Goal: Task Accomplishment & Management: Use online tool/utility

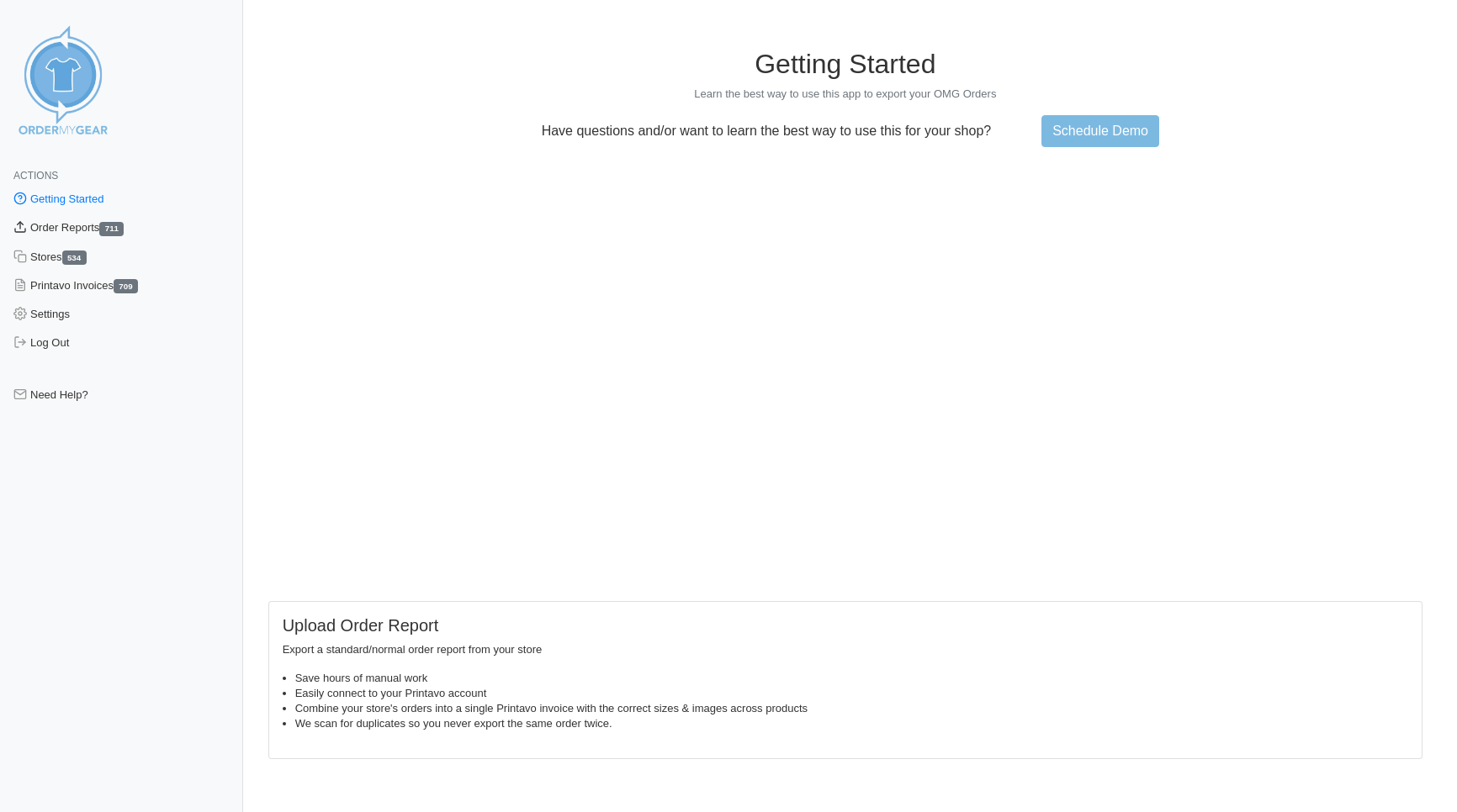
click at [68, 229] on link "Order Reports 711" at bounding box center [121, 227] width 243 height 28
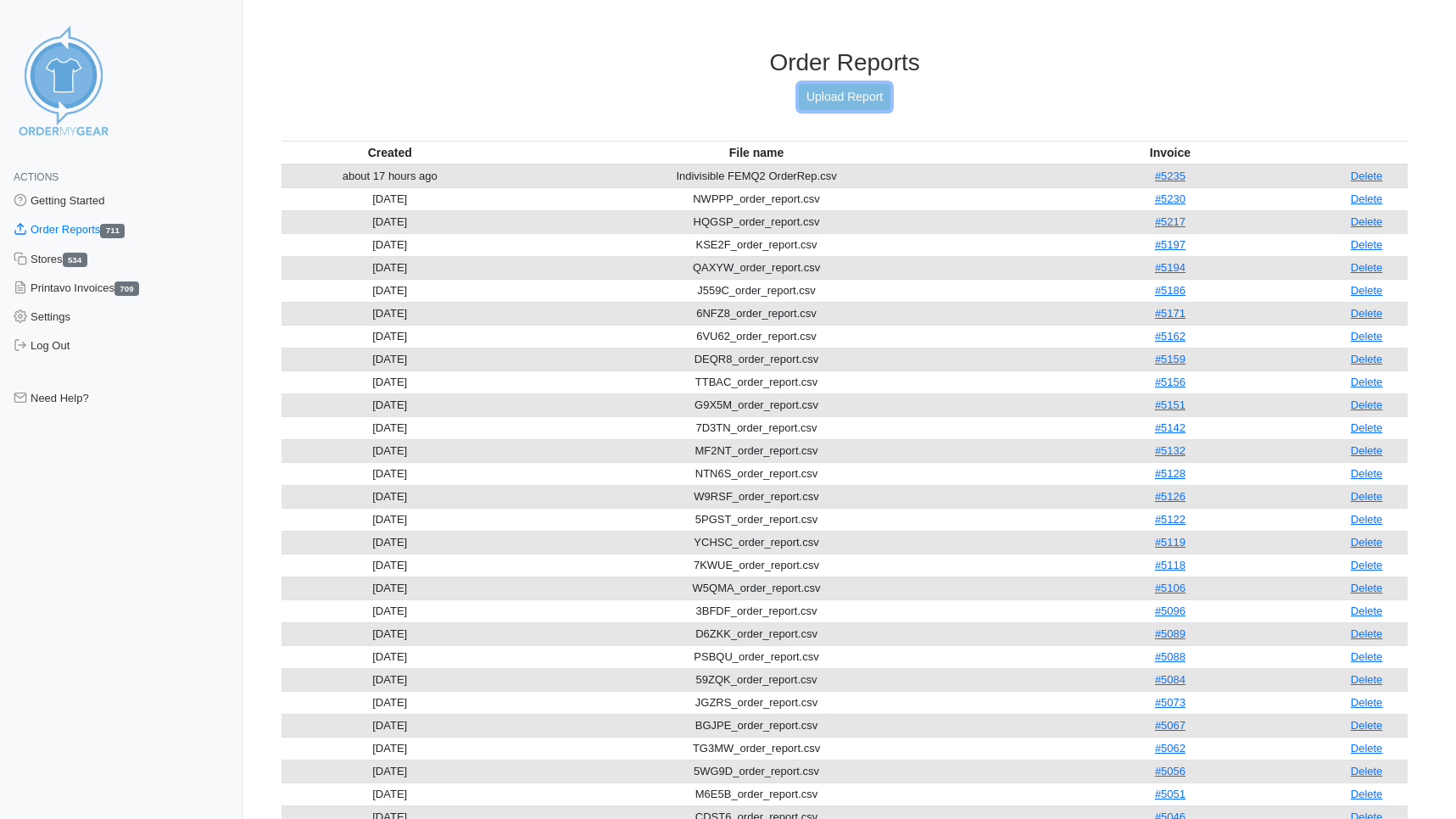
click at [854, 97] on link "Upload Report" at bounding box center [844, 97] width 92 height 27
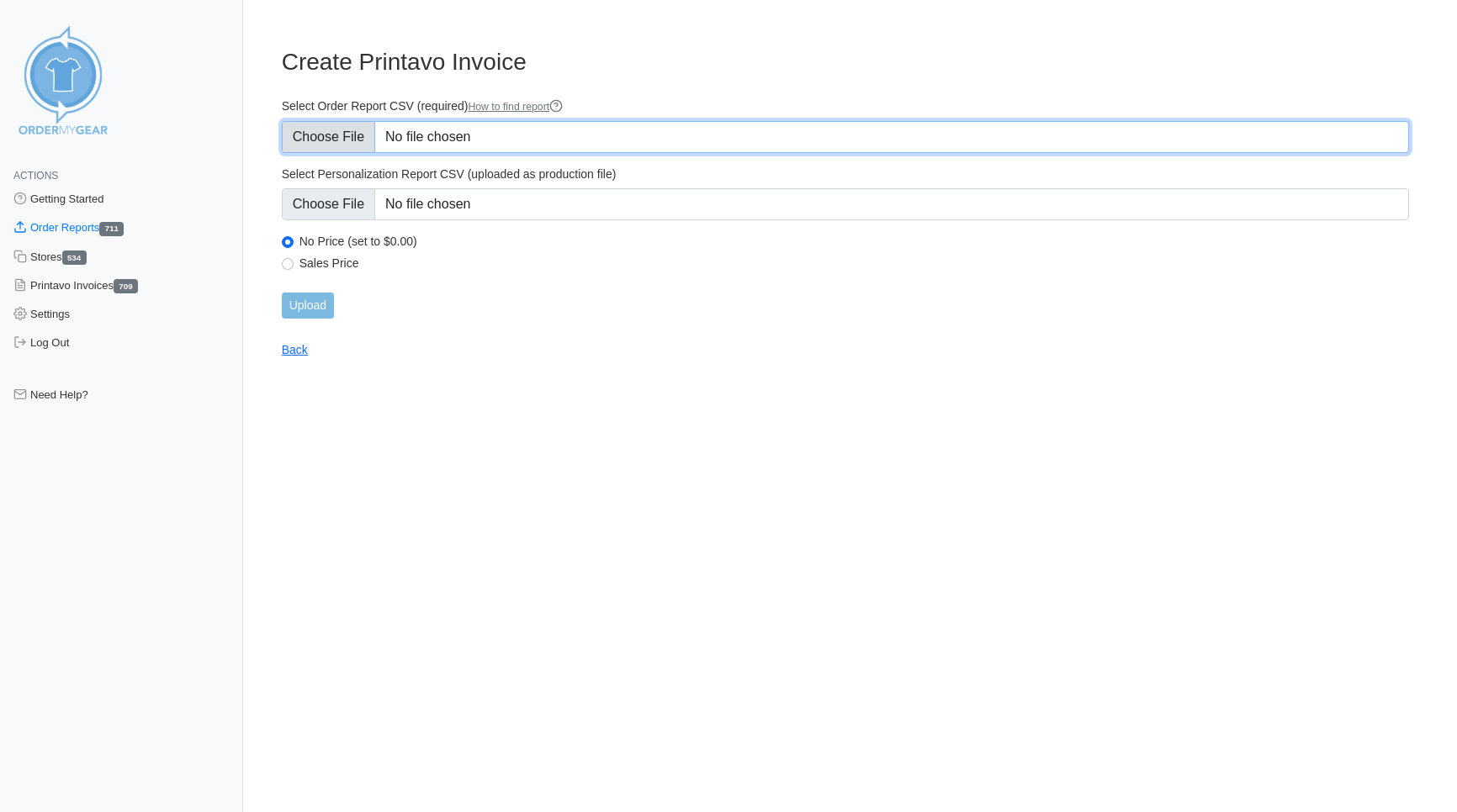
click at [338, 143] on input "Select Order Report CSV (required) How to find report" at bounding box center [845, 137] width 1127 height 32
type input "C:\fakepath\F4QEN_order_report.csv"
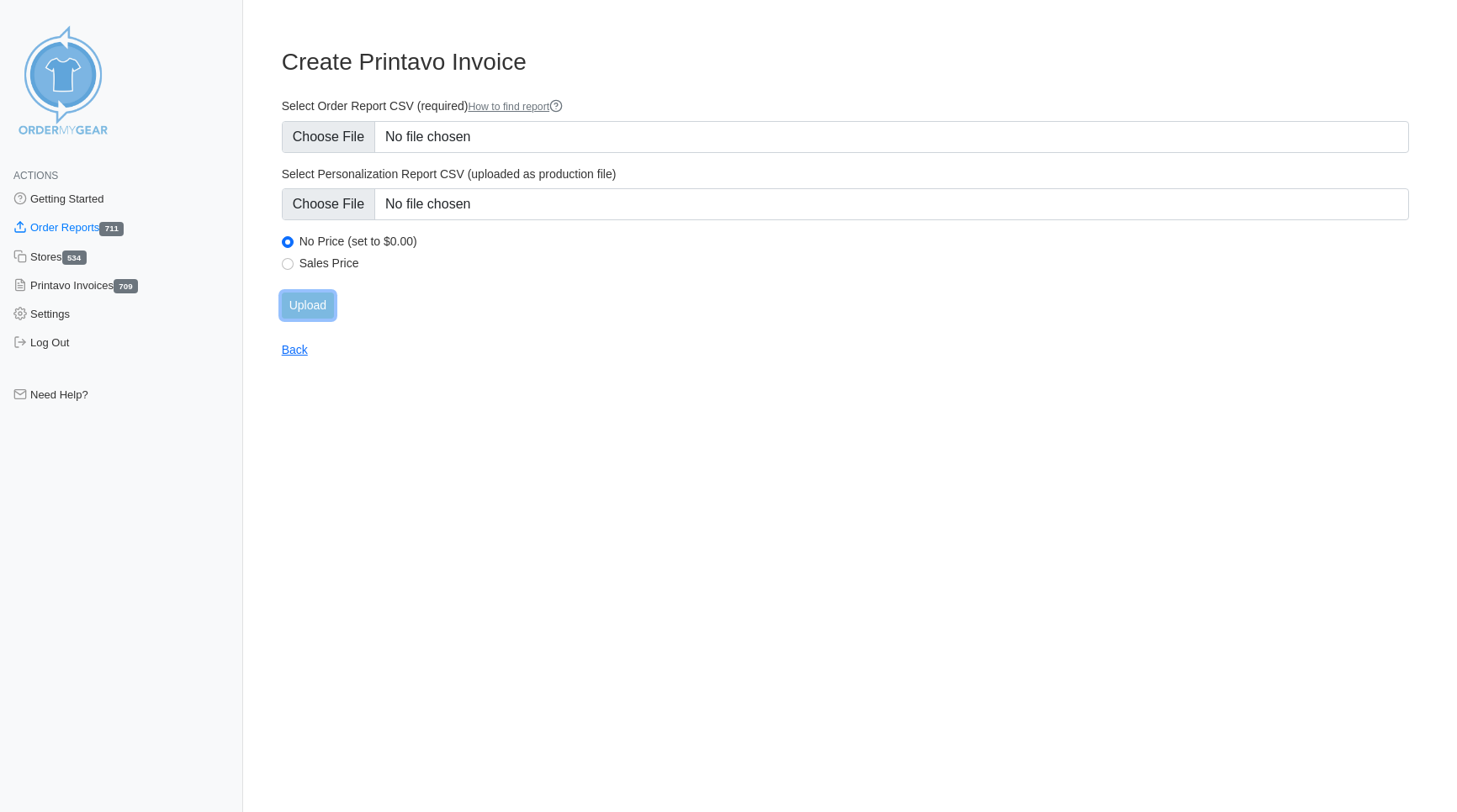
click at [311, 299] on input "Upload" at bounding box center [307, 306] width 52 height 26
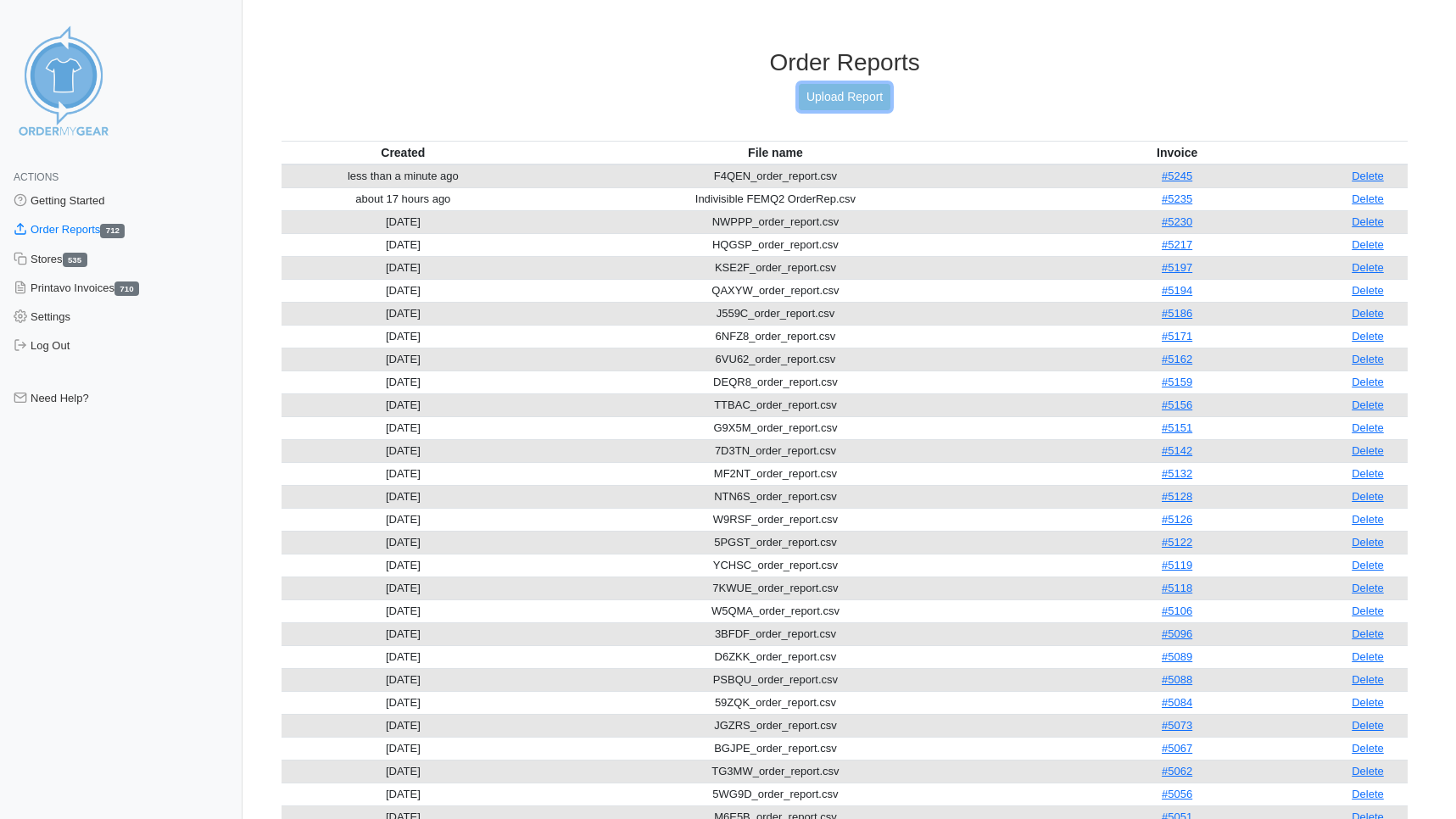
click at [854, 95] on link "Upload Report" at bounding box center [844, 97] width 92 height 27
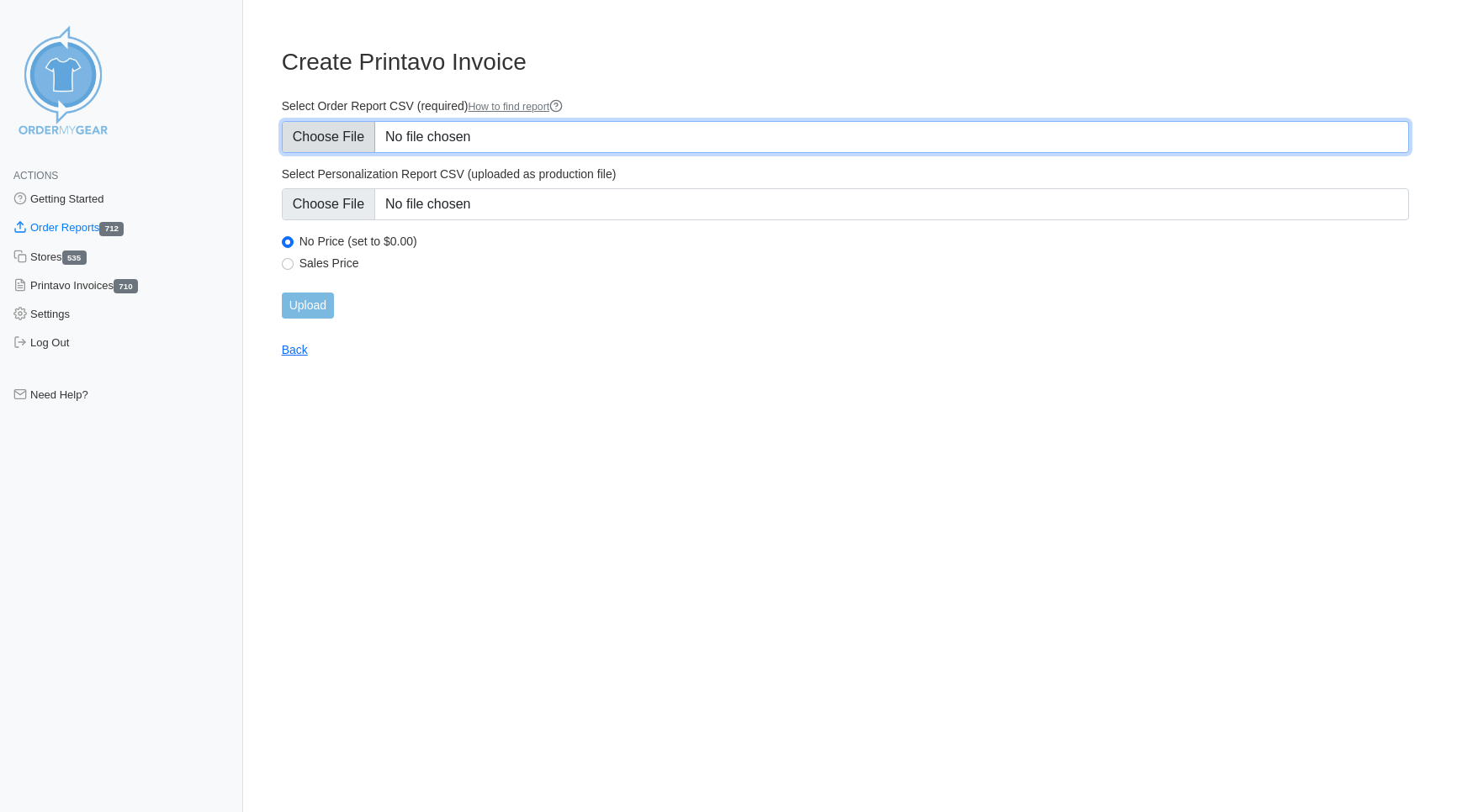
click at [314, 133] on input "Select Order Report CSV (required) How to find report" at bounding box center [845, 137] width 1127 height 32
type input "C:\fakepath\375SG_order_report.csv"
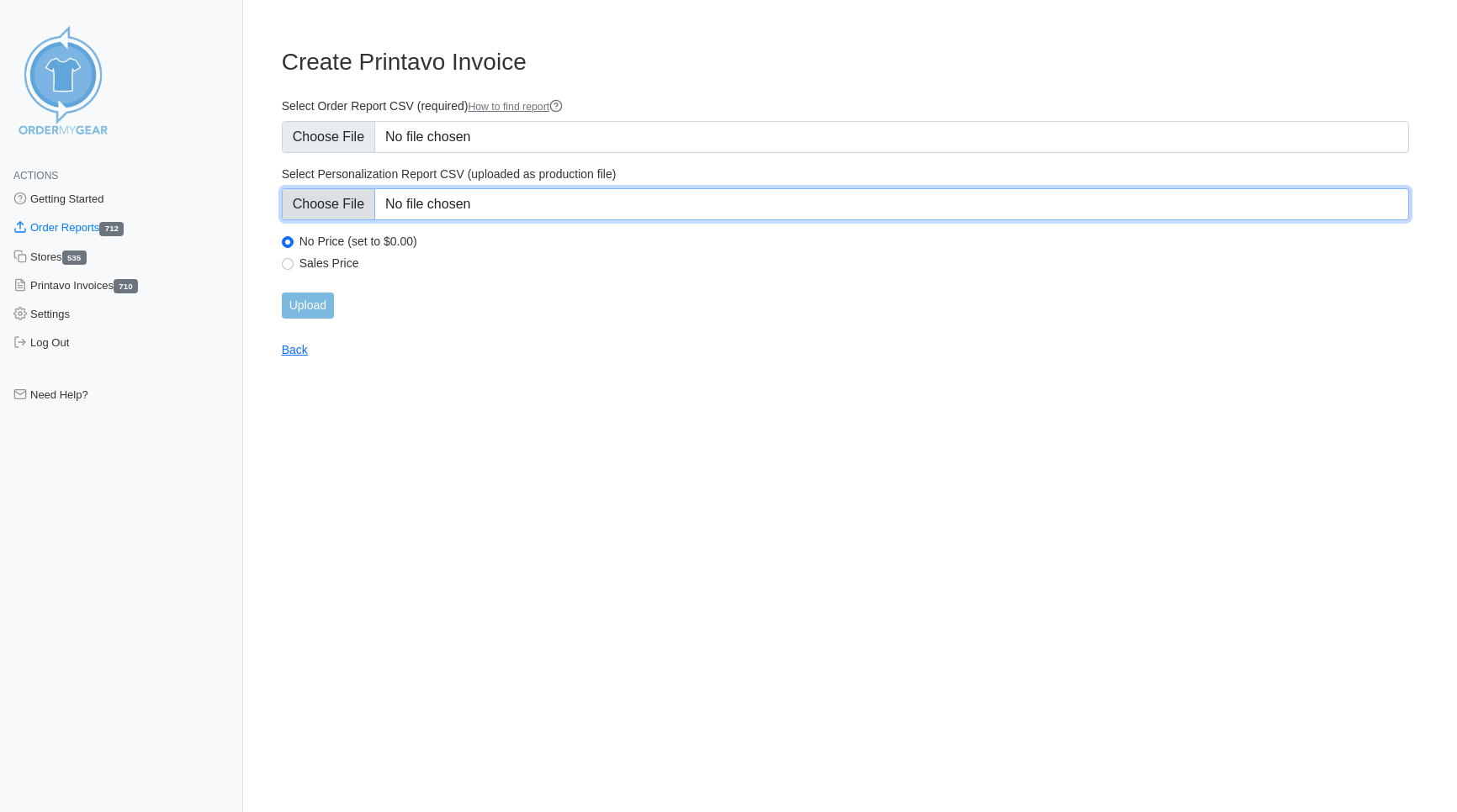
click at [329, 213] on input "Select Personalization Report CSV (uploaded as production file)" at bounding box center [845, 203] width 1127 height 32
type input "C:\fakepath\375SG_personalization_report.csv"
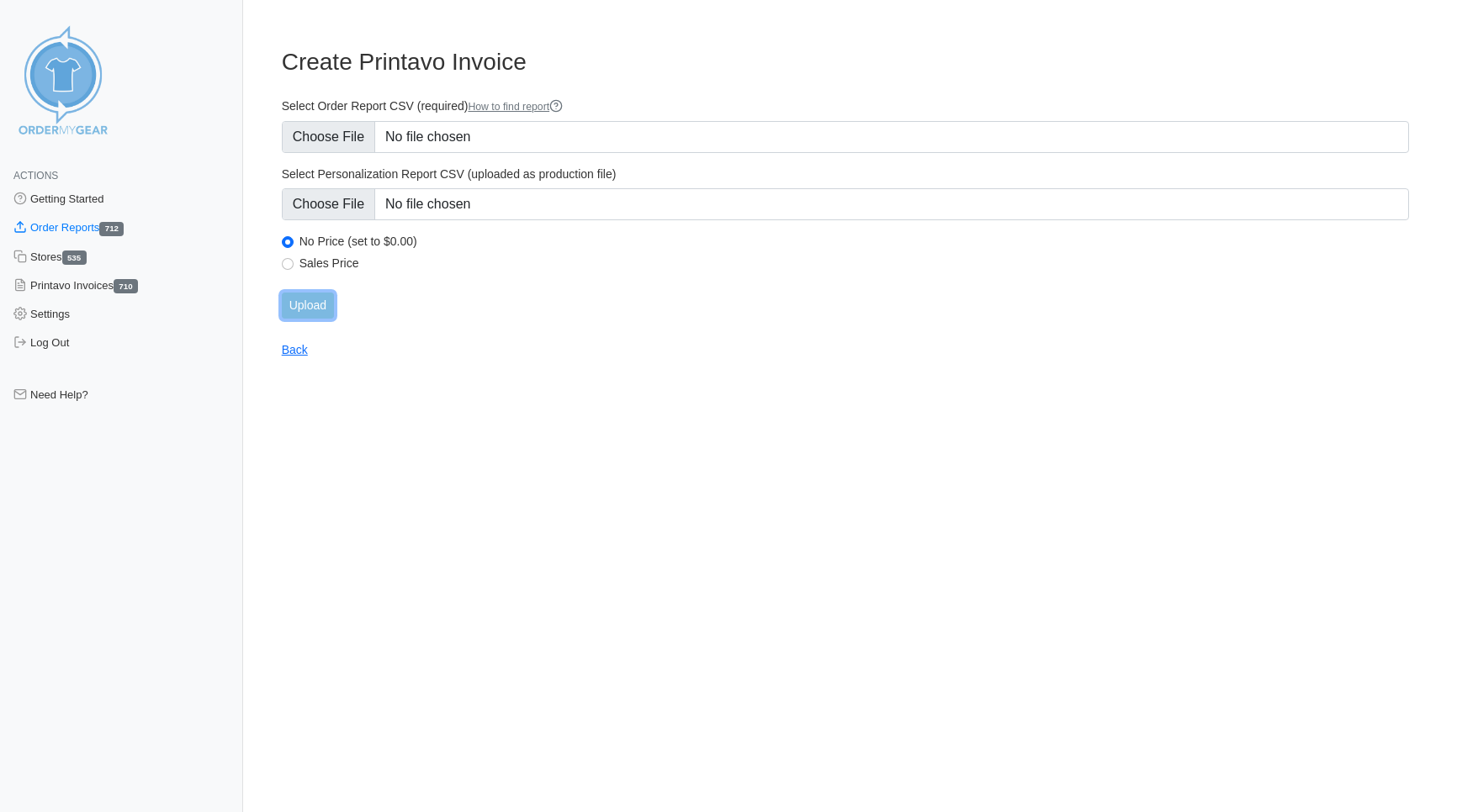
click at [311, 305] on input "Upload" at bounding box center [307, 306] width 52 height 26
